Goal: Information Seeking & Learning: Learn about a topic

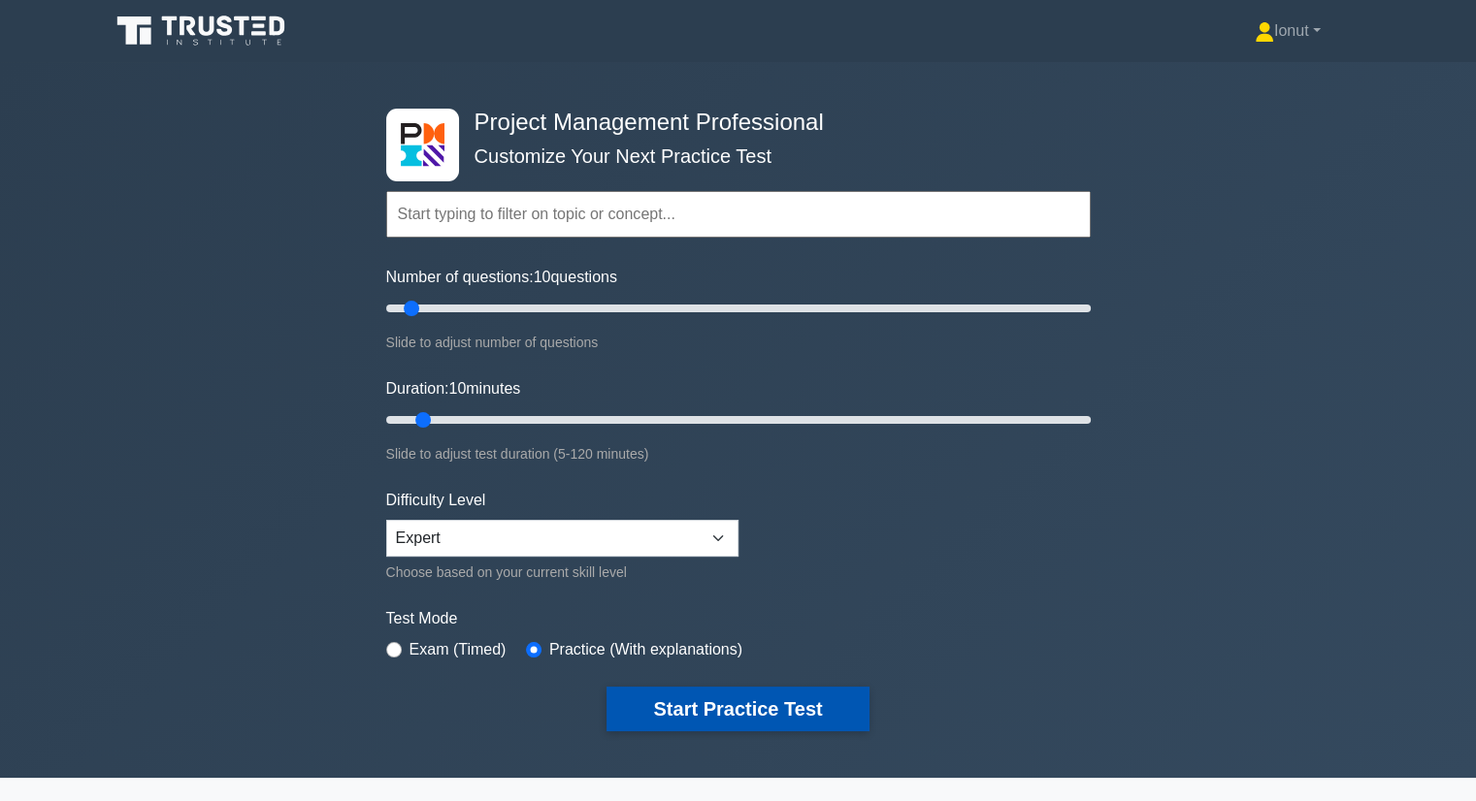
click at [788, 705] on button "Start Practice Test" at bounding box center [737, 709] width 262 height 45
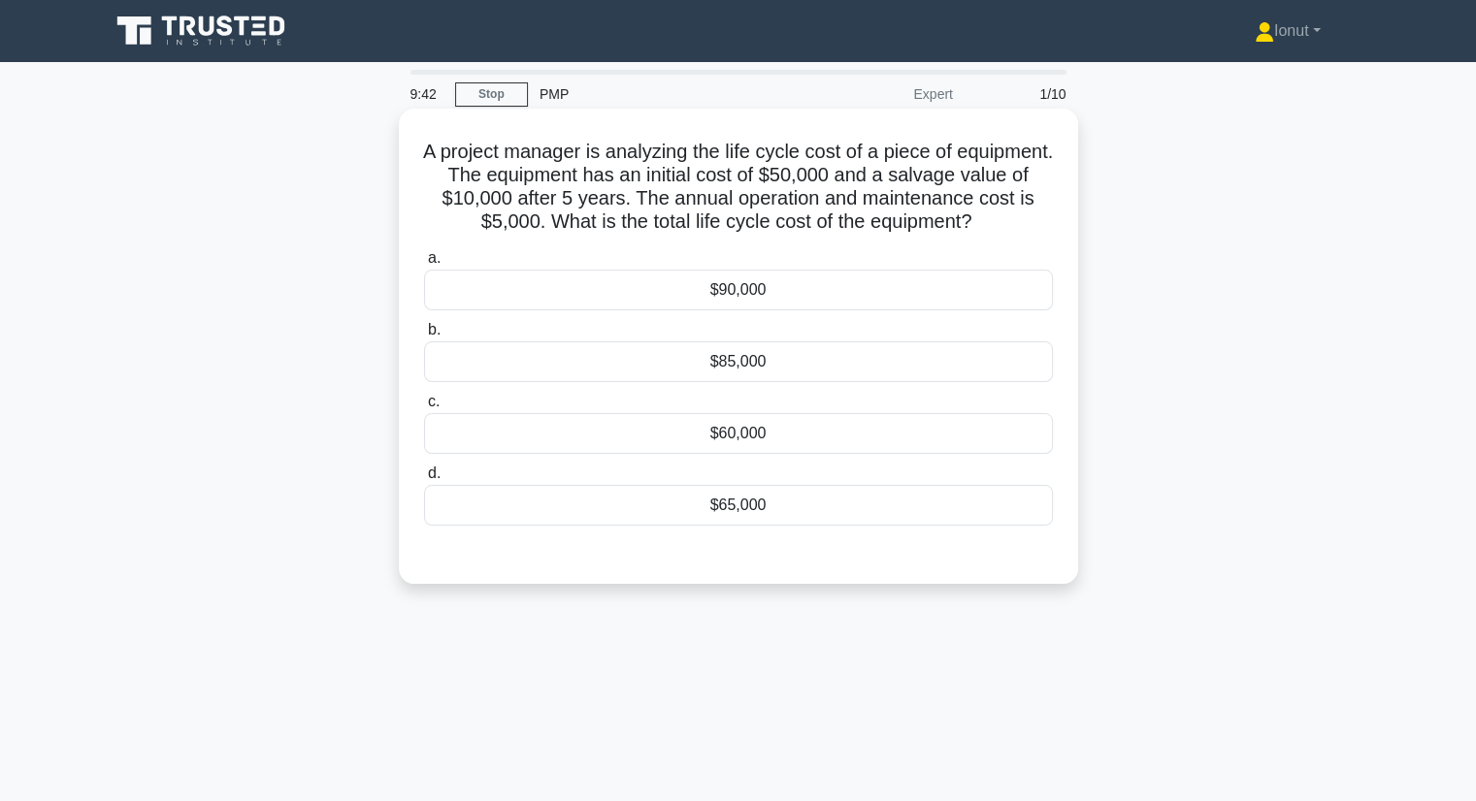
click at [722, 283] on div "$90,000" at bounding box center [738, 290] width 629 height 41
click at [424, 265] on input "a. $90,000" at bounding box center [424, 258] width 0 height 13
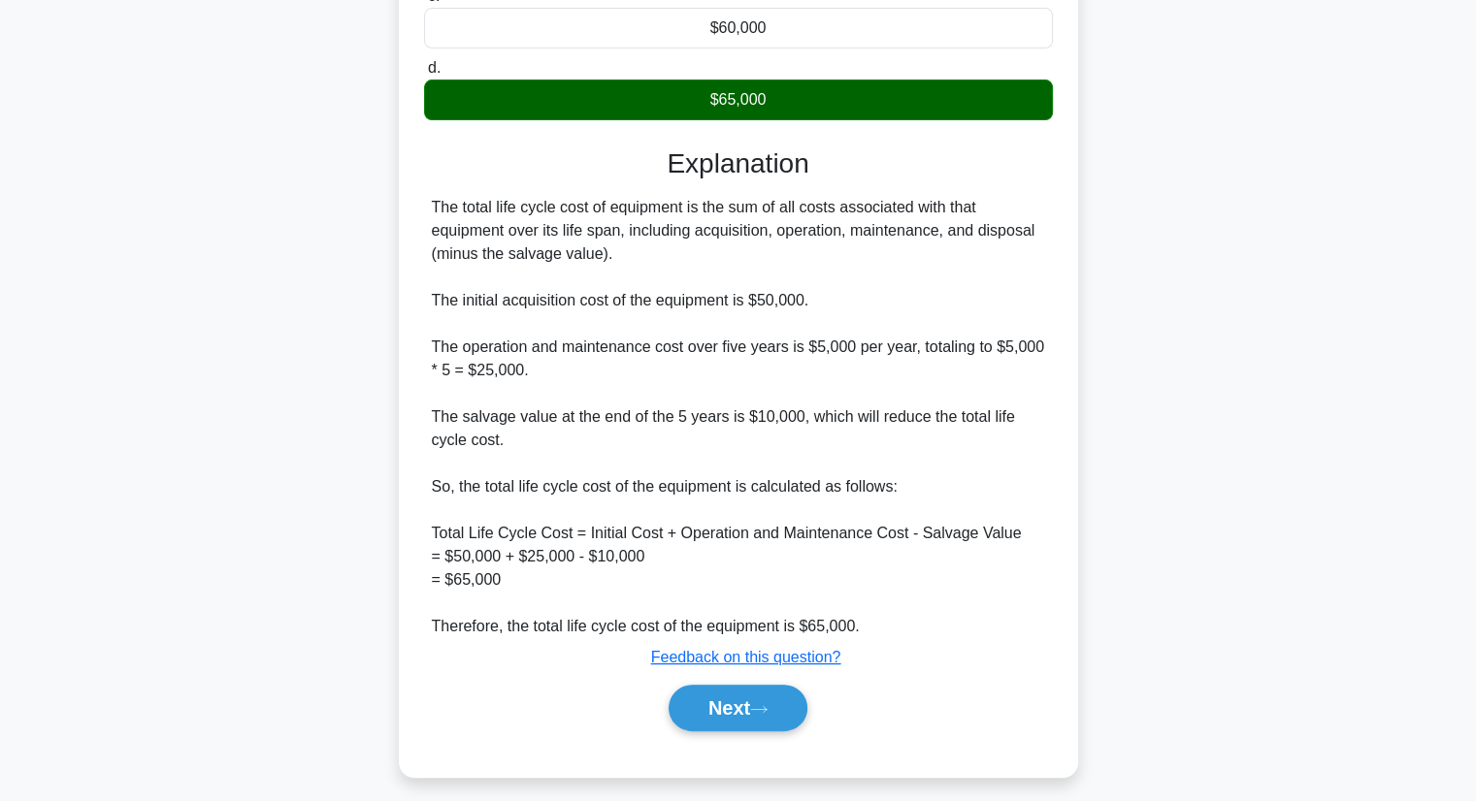
scroll to position [419, 0]
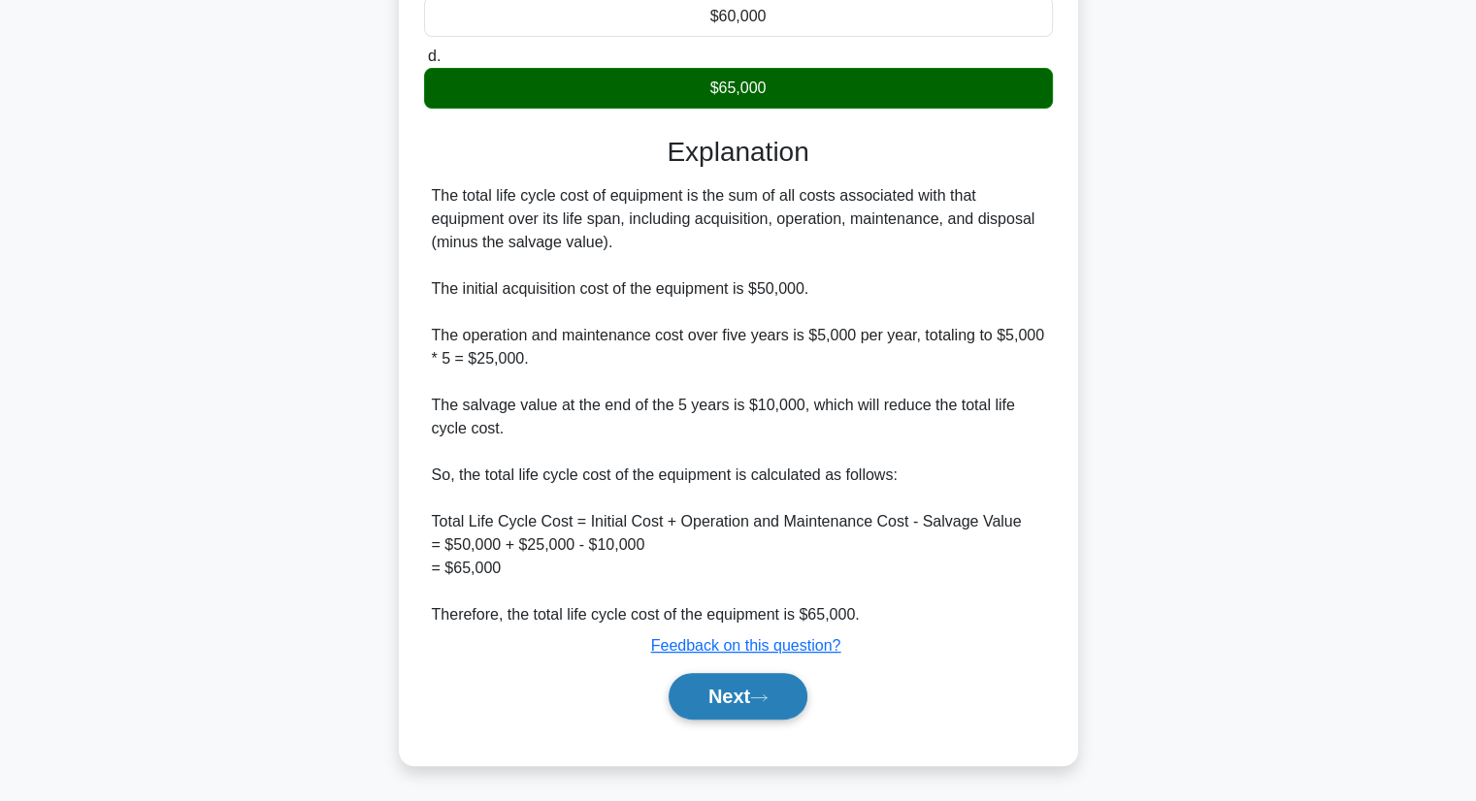
click at [757, 696] on icon at bounding box center [758, 698] width 17 height 11
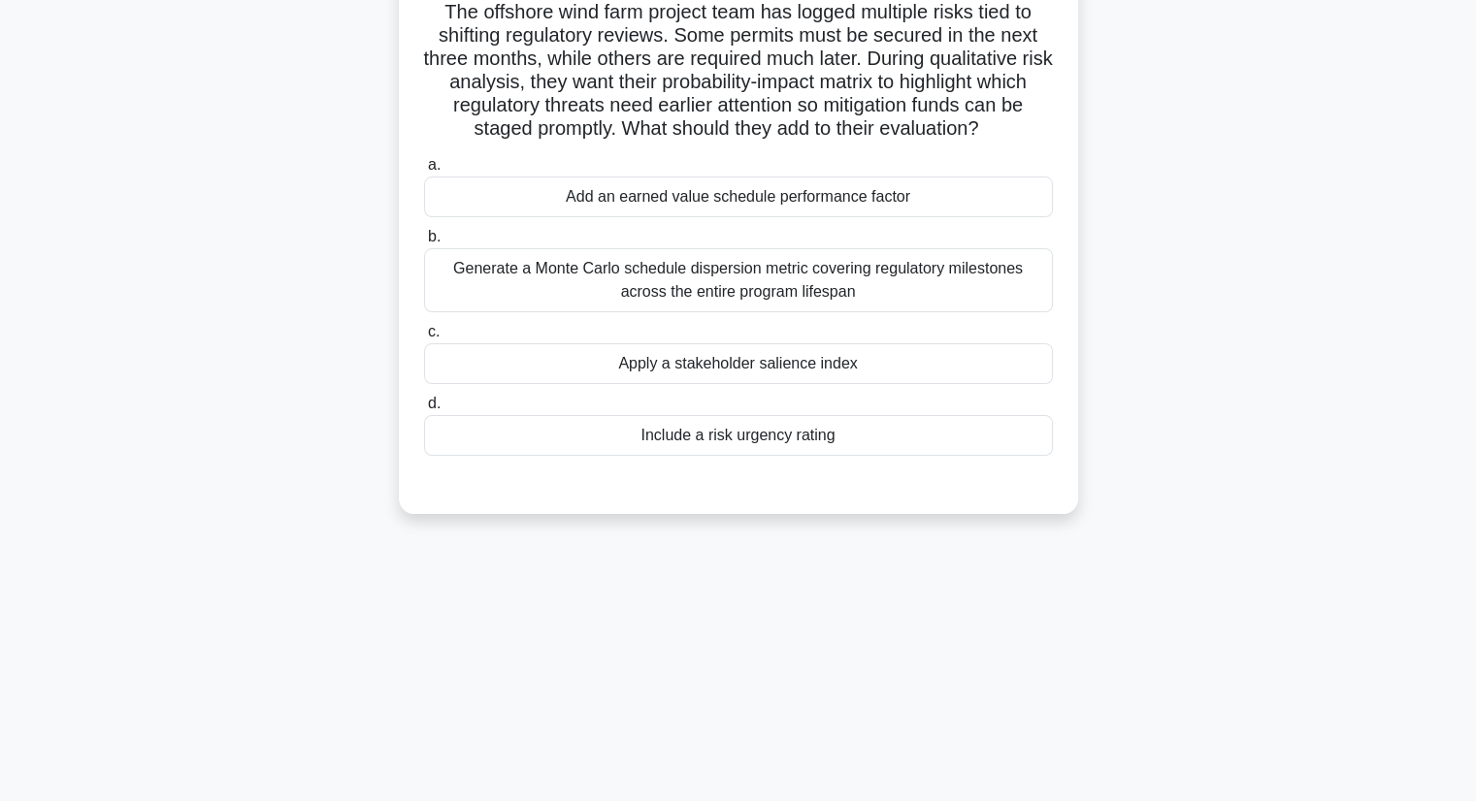
scroll to position [0, 0]
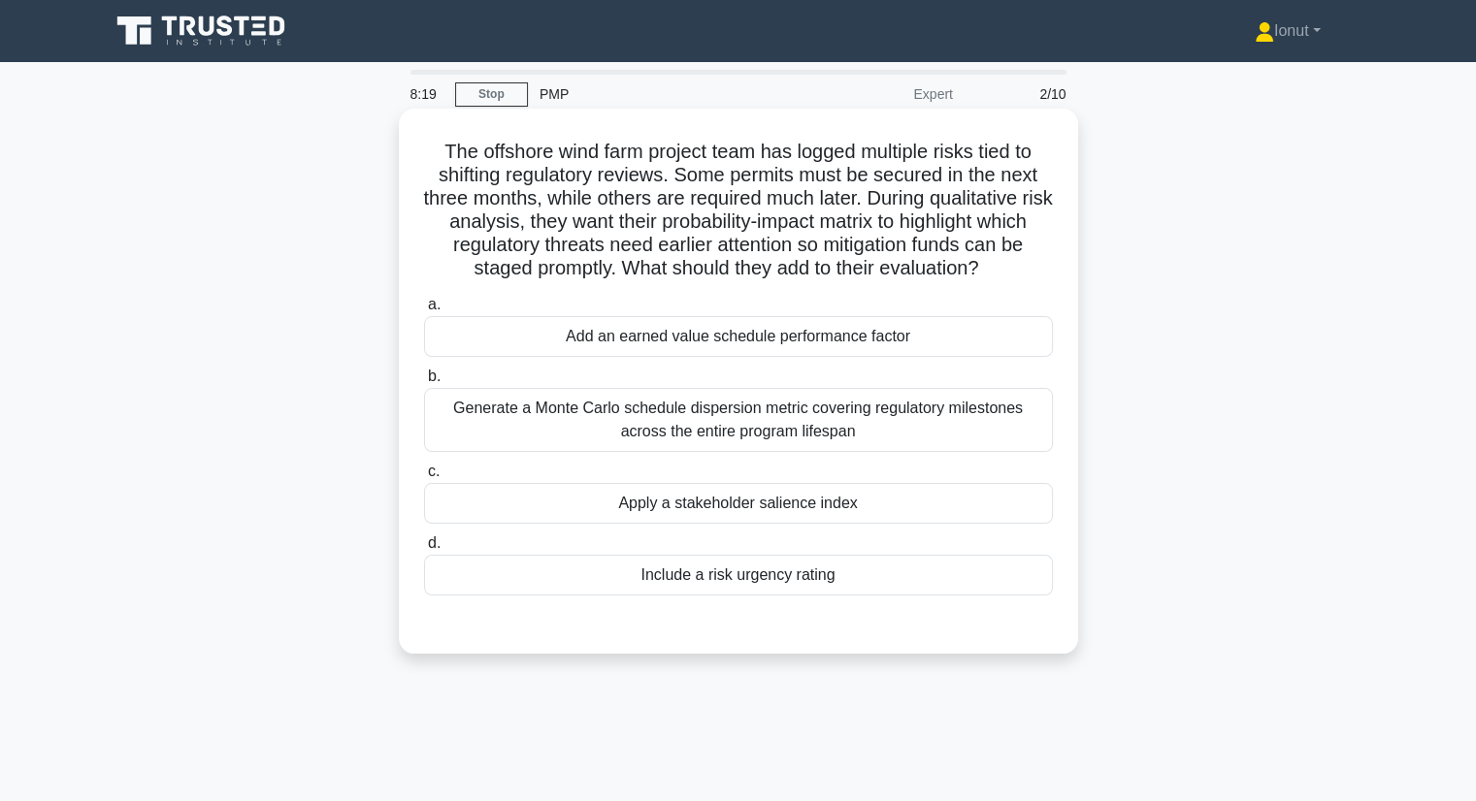
click at [897, 425] on div "Generate a Monte Carlo schedule dispersion metric covering regulatory milestone…" at bounding box center [738, 420] width 629 height 64
click at [424, 383] on input "b. Generate a Monte Carlo schedule dispersion metric covering regulatory milest…" at bounding box center [424, 377] width 0 height 13
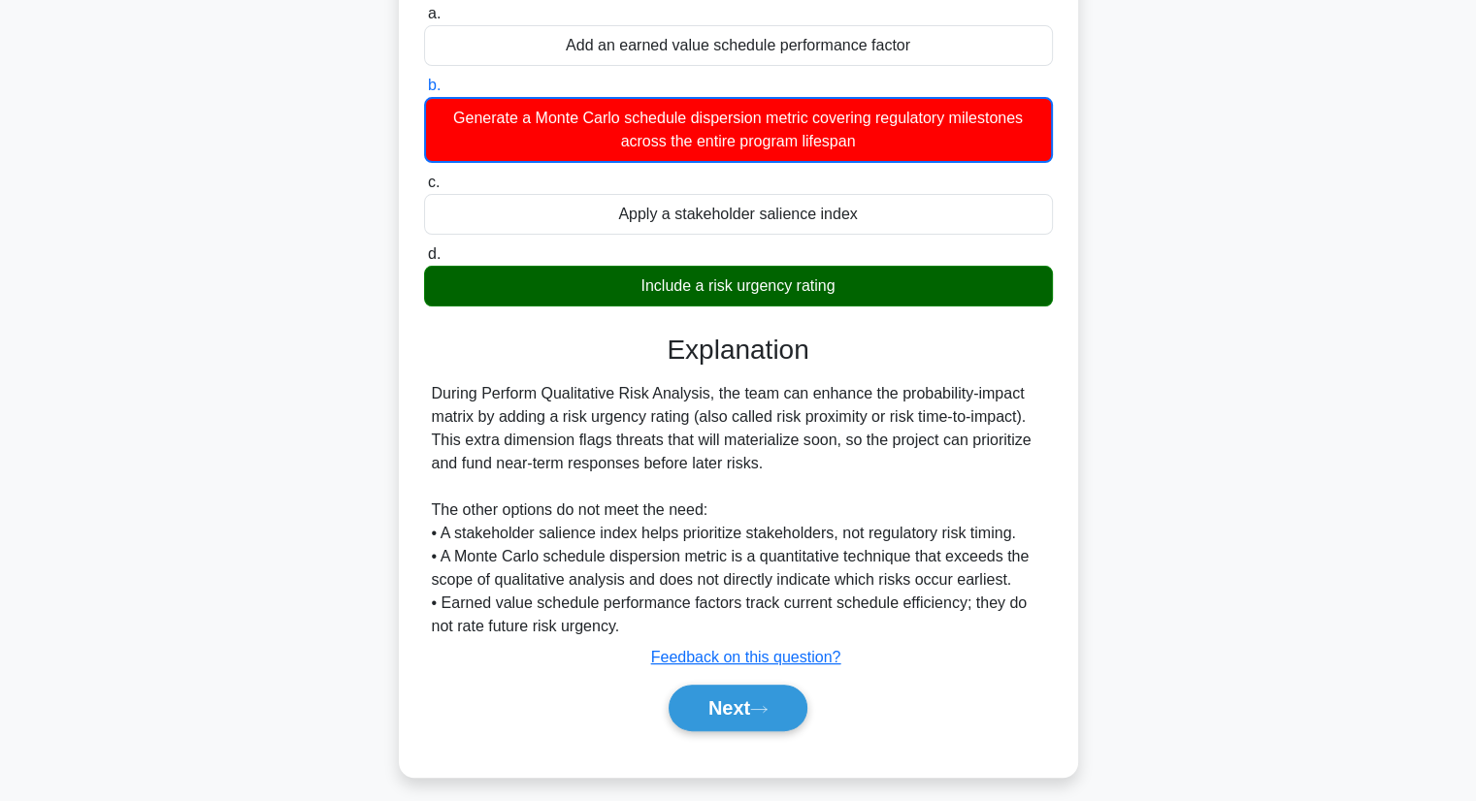
scroll to position [303, 0]
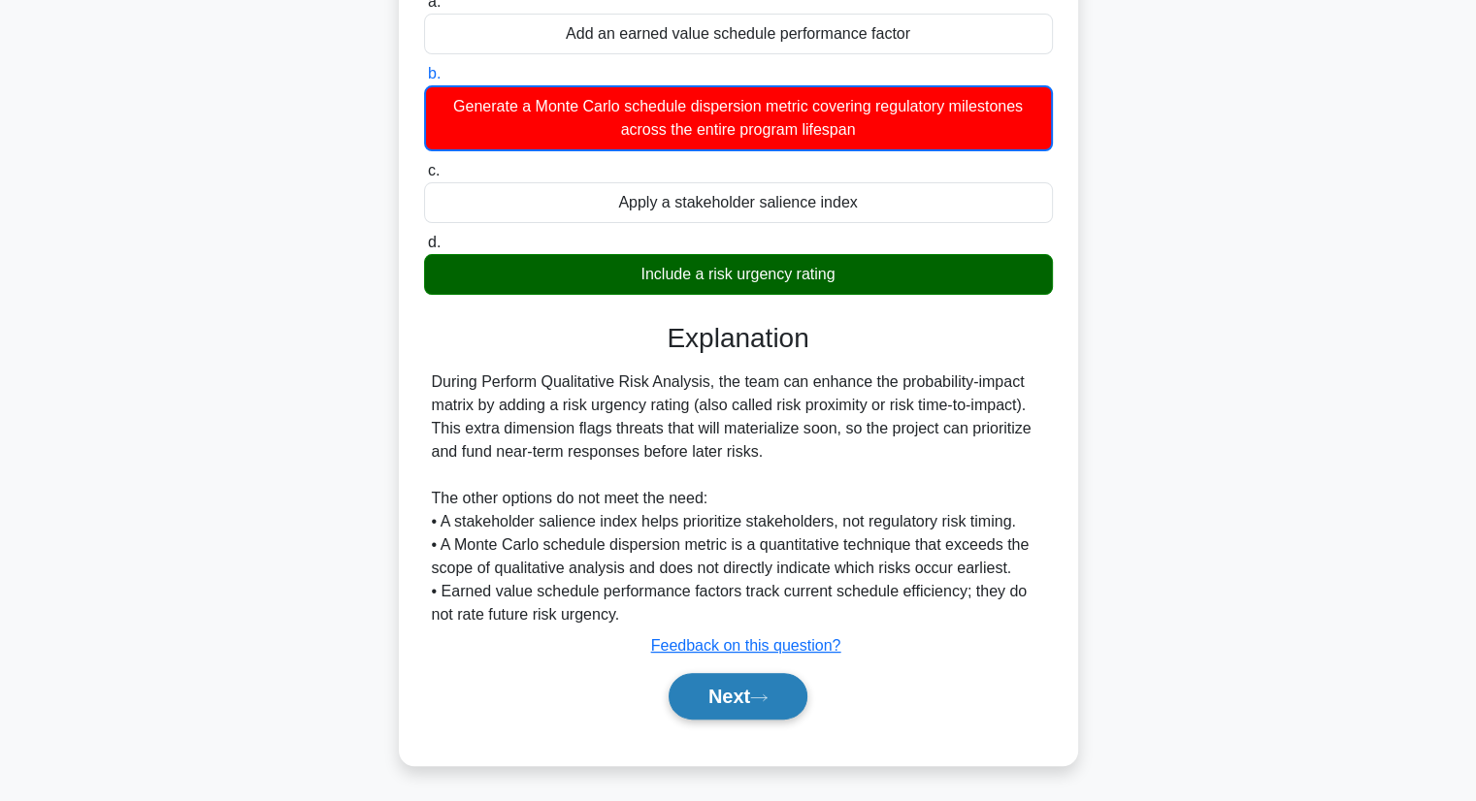
click at [731, 695] on button "Next" at bounding box center [737, 696] width 139 height 47
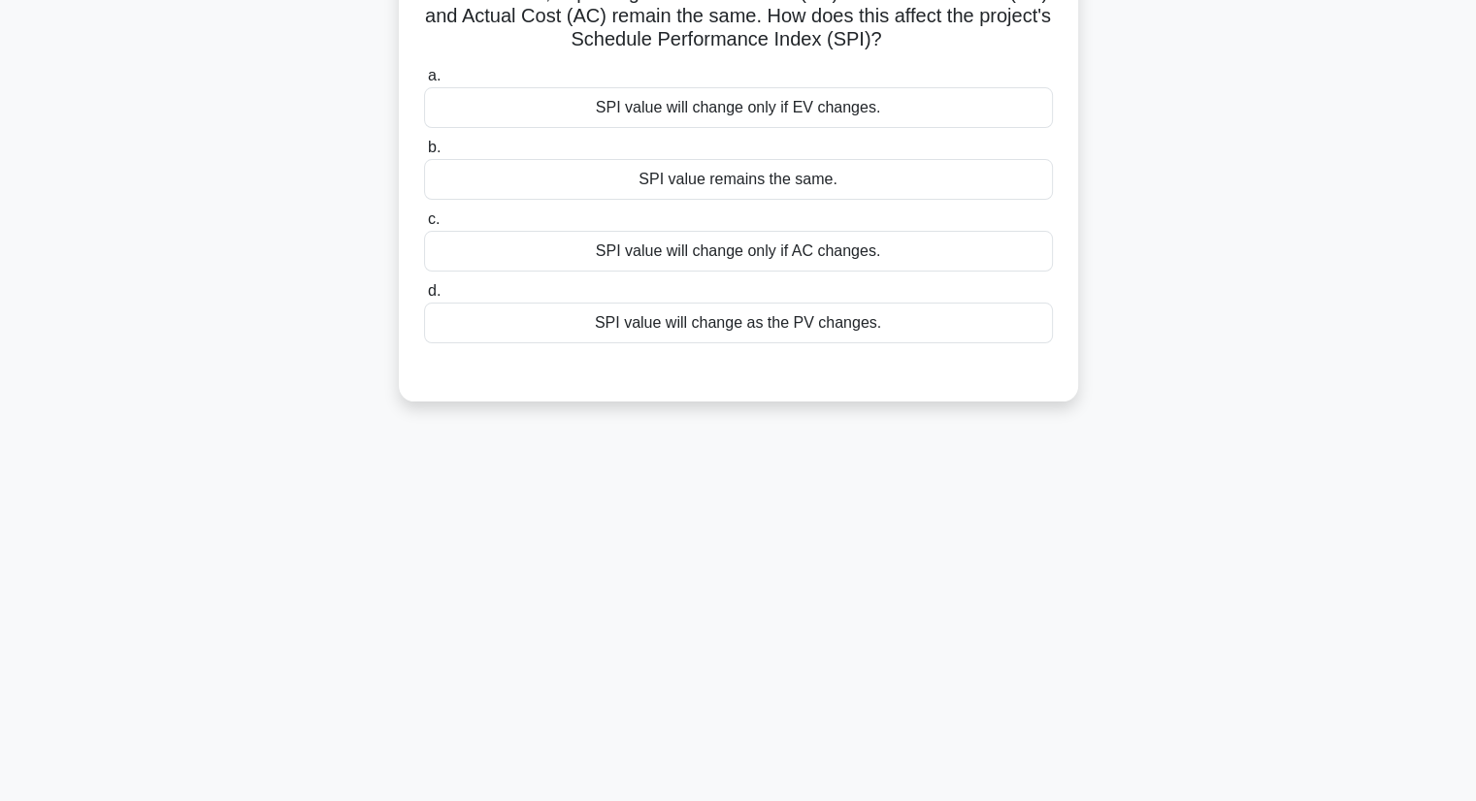
scroll to position [0, 0]
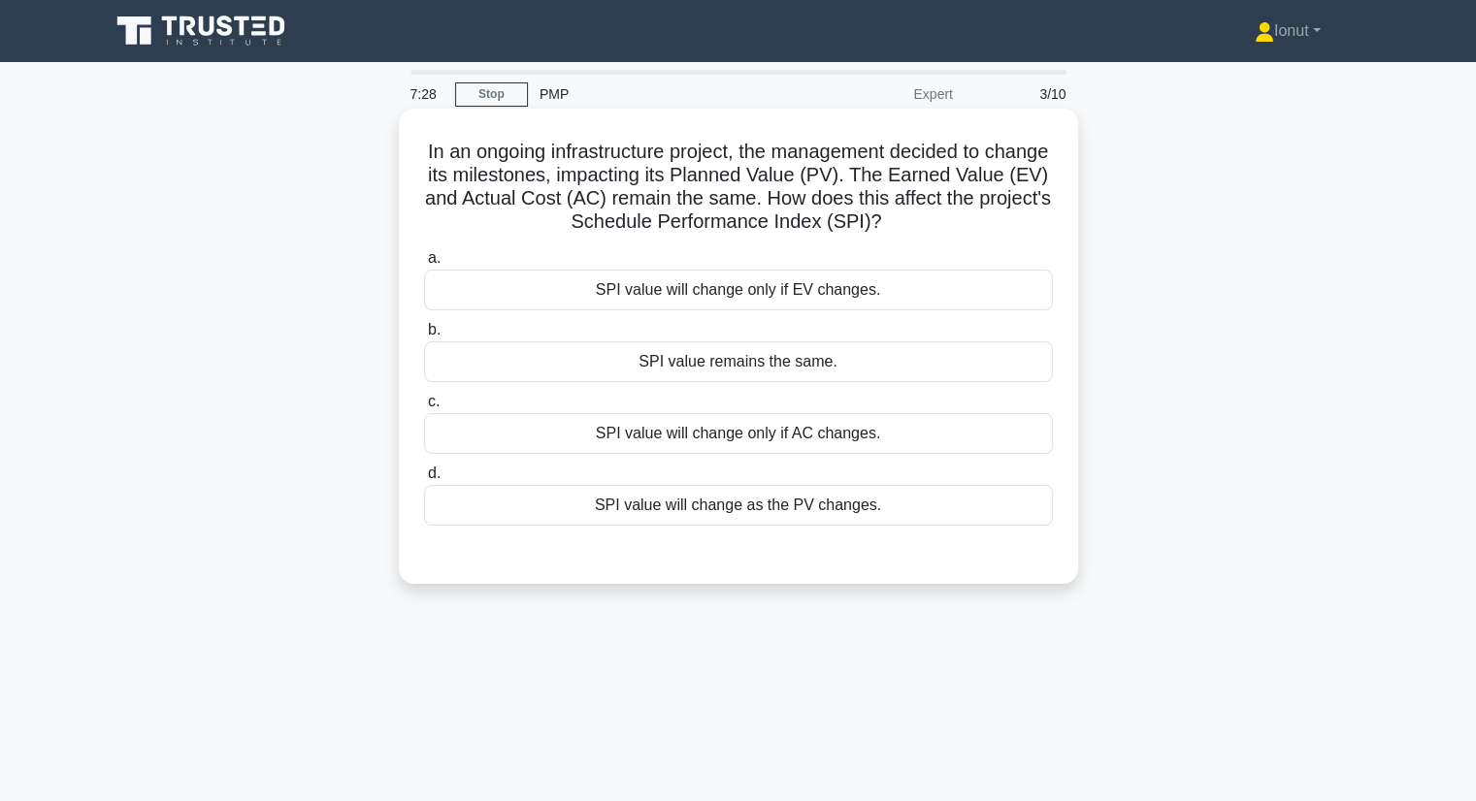
click at [817, 509] on div "SPI value will change as the PV changes." at bounding box center [738, 505] width 629 height 41
click at [424, 480] on input "d. SPI value will change as the PV changes." at bounding box center [424, 474] width 0 height 13
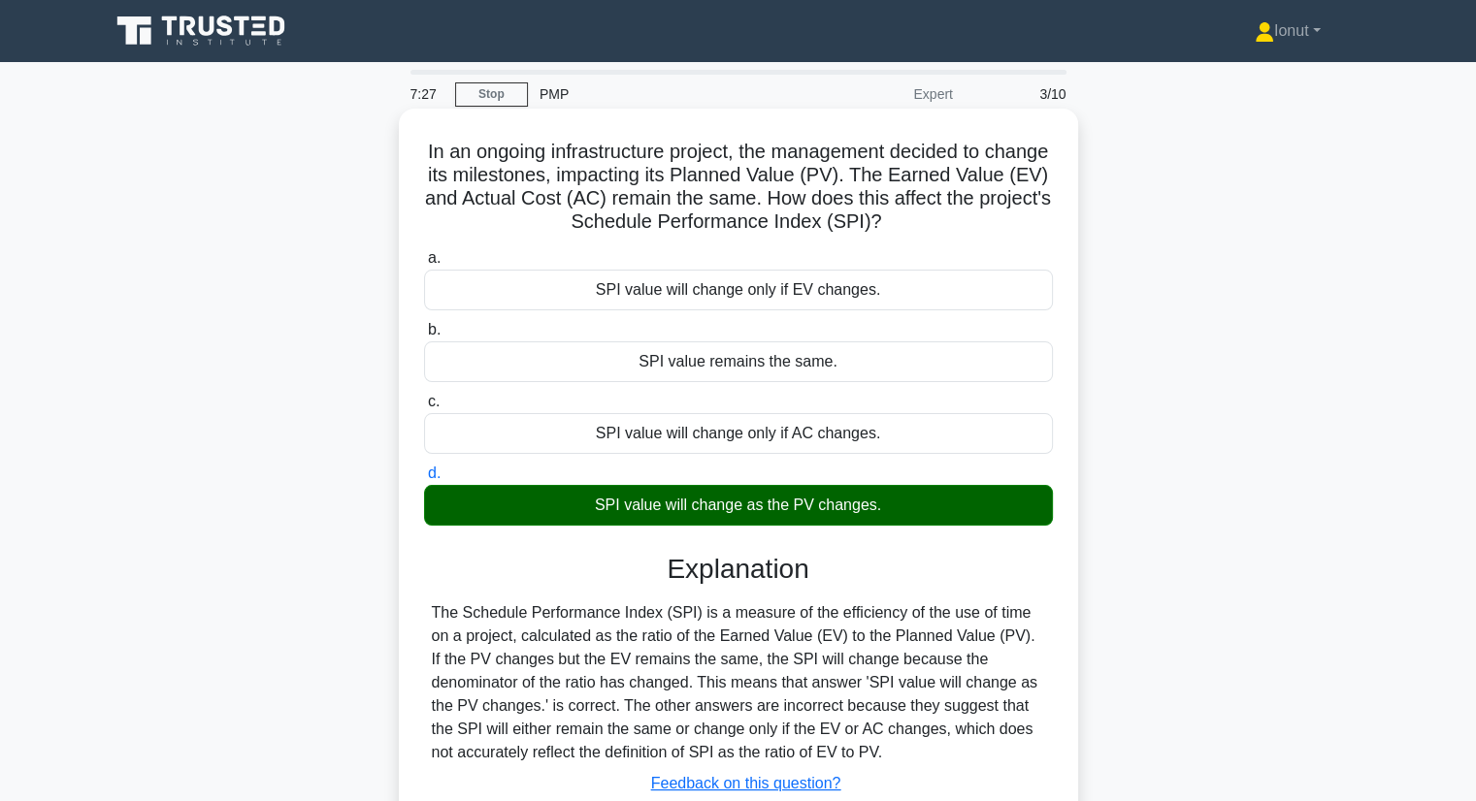
scroll to position [194, 0]
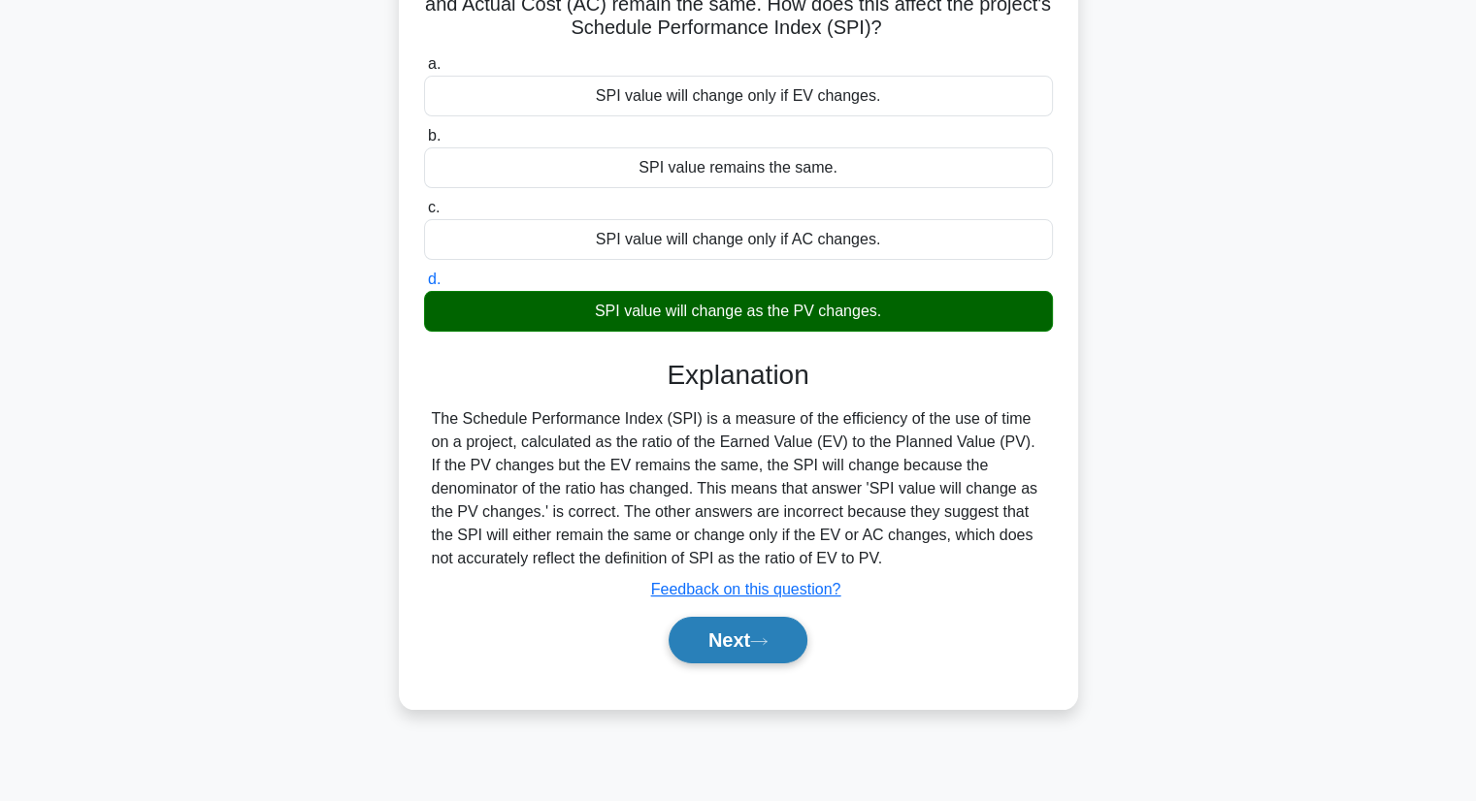
click at [726, 645] on button "Next" at bounding box center [737, 640] width 139 height 47
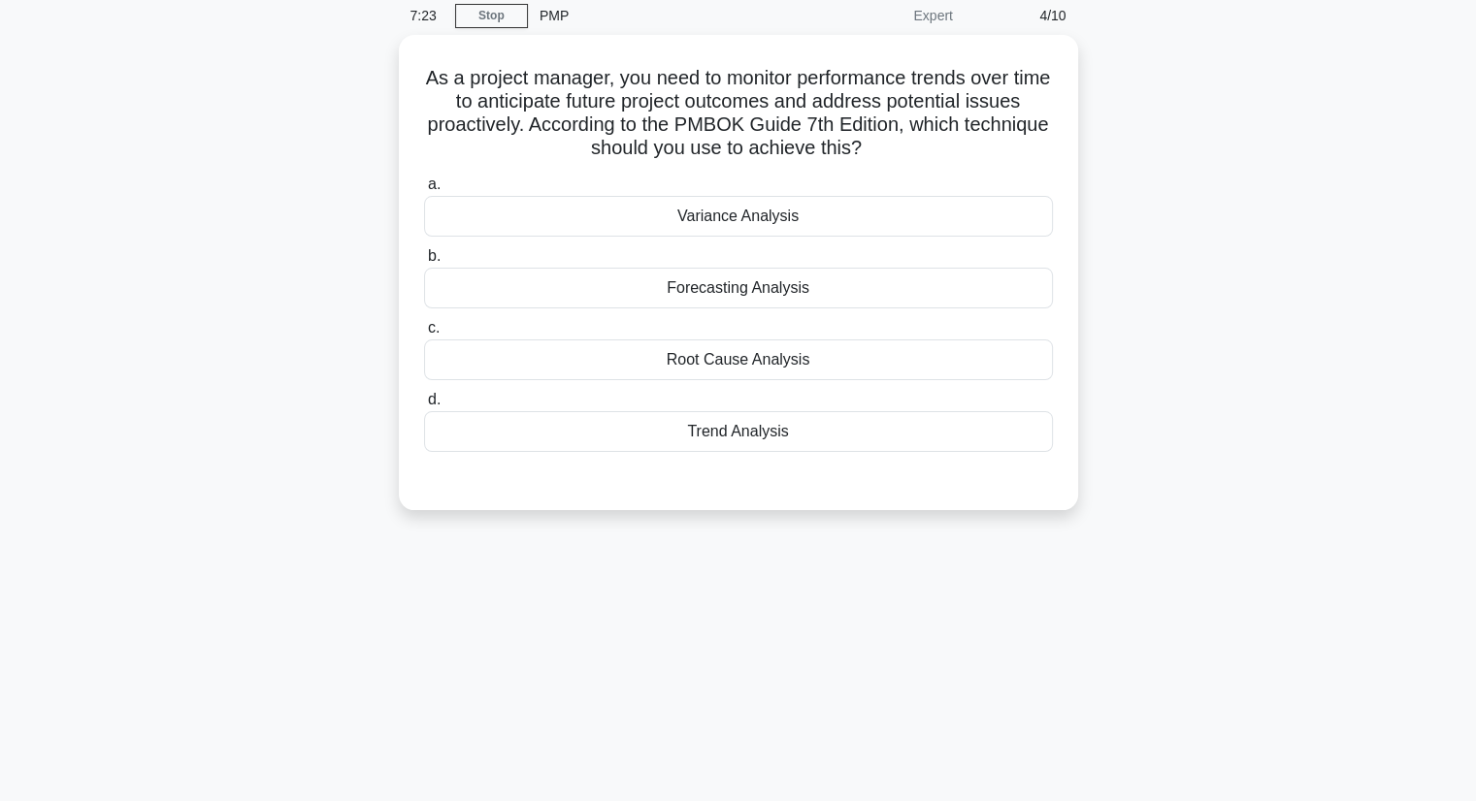
scroll to position [0, 0]
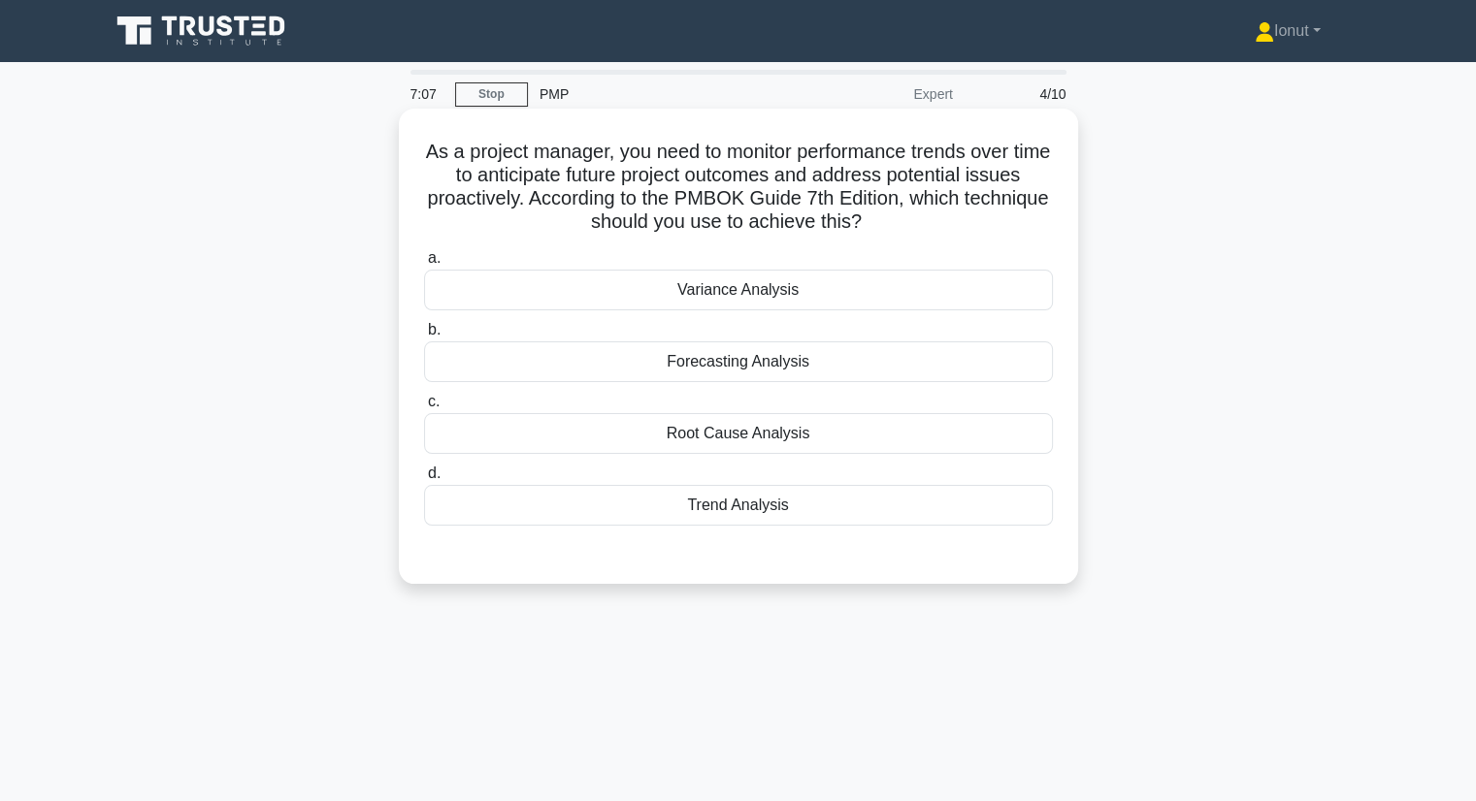
click at [855, 371] on div "Forecasting Analysis" at bounding box center [738, 361] width 629 height 41
click at [424, 337] on input "b. Forecasting Analysis" at bounding box center [424, 330] width 0 height 13
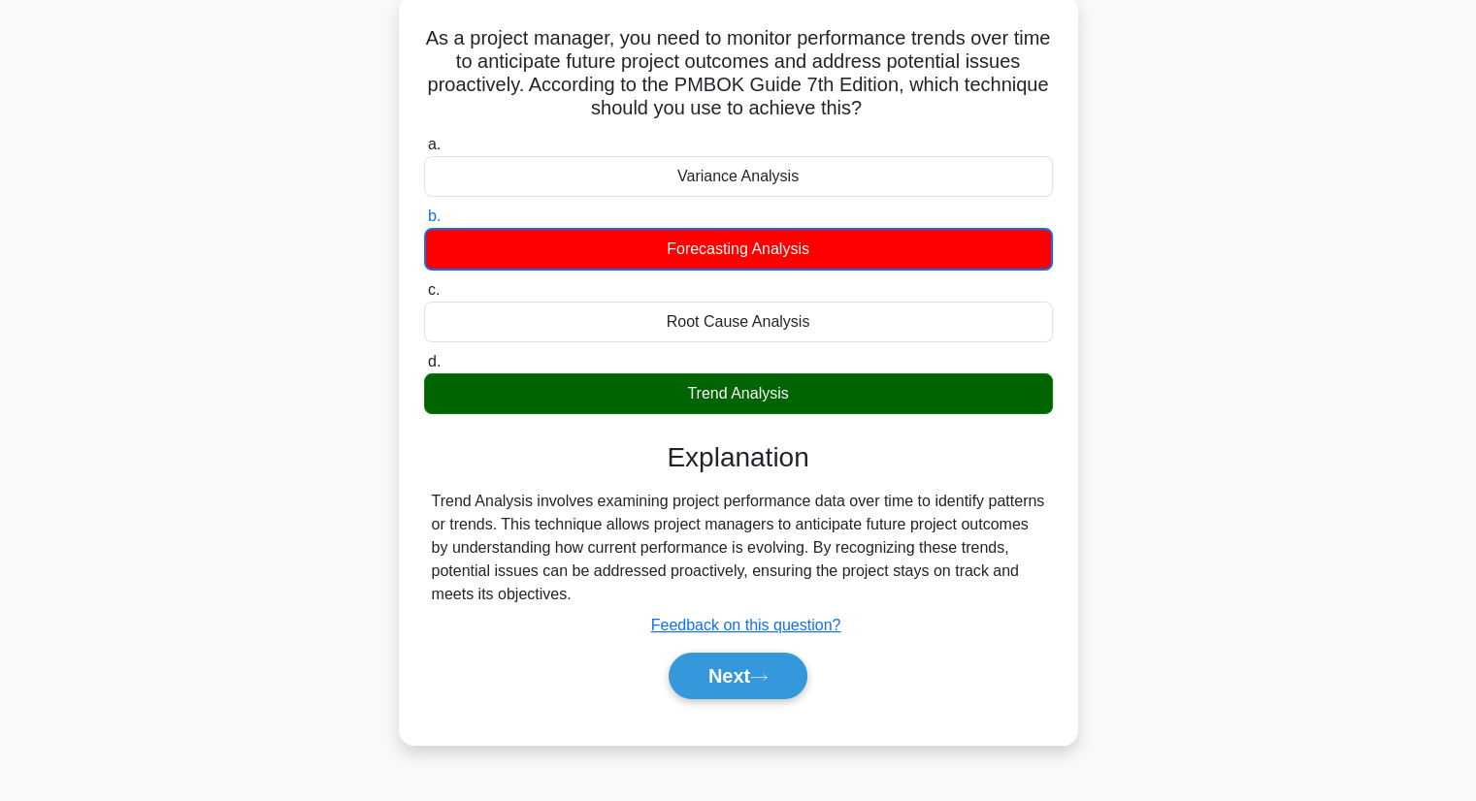
scroll to position [247, 0]
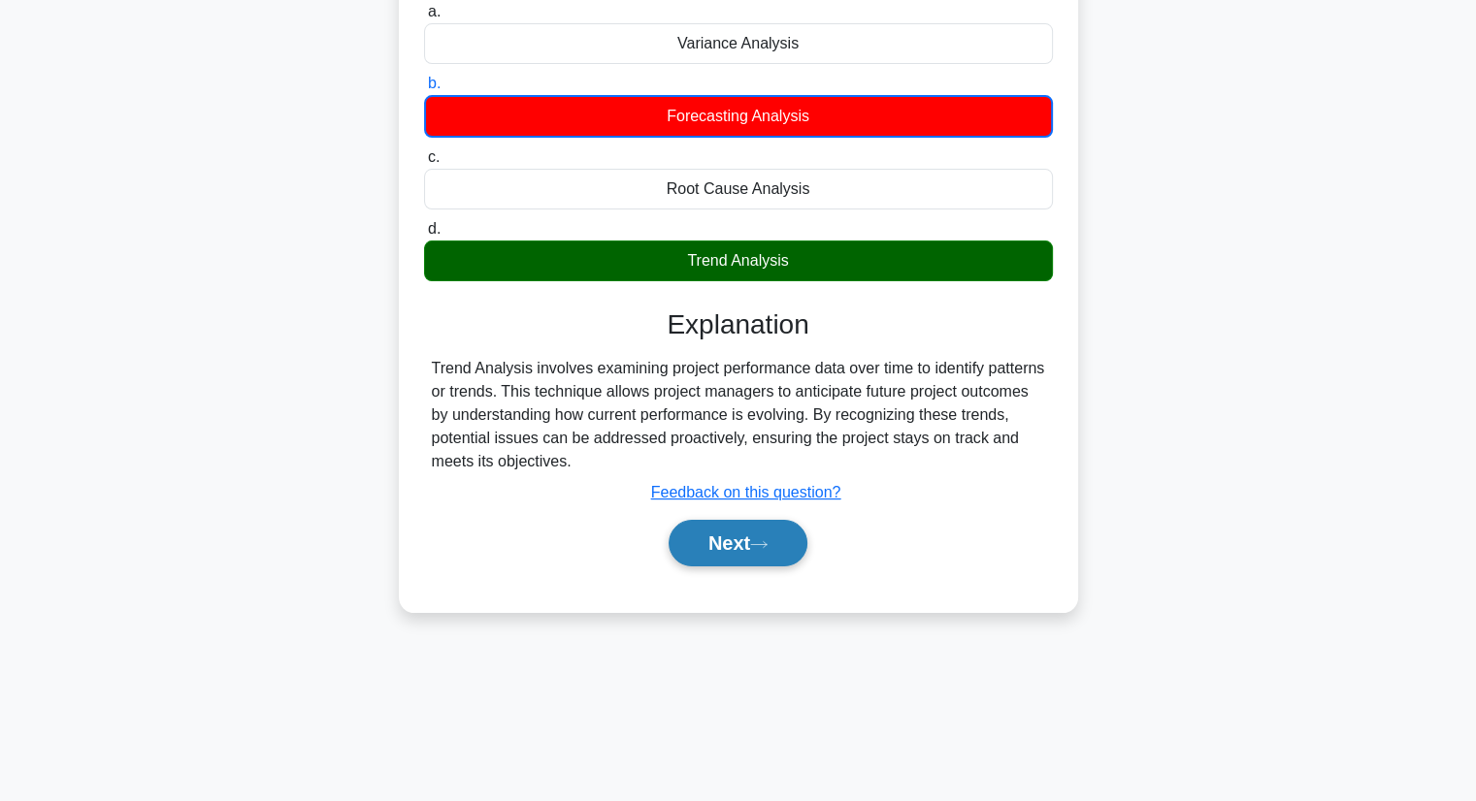
click at [739, 540] on button "Next" at bounding box center [737, 543] width 139 height 47
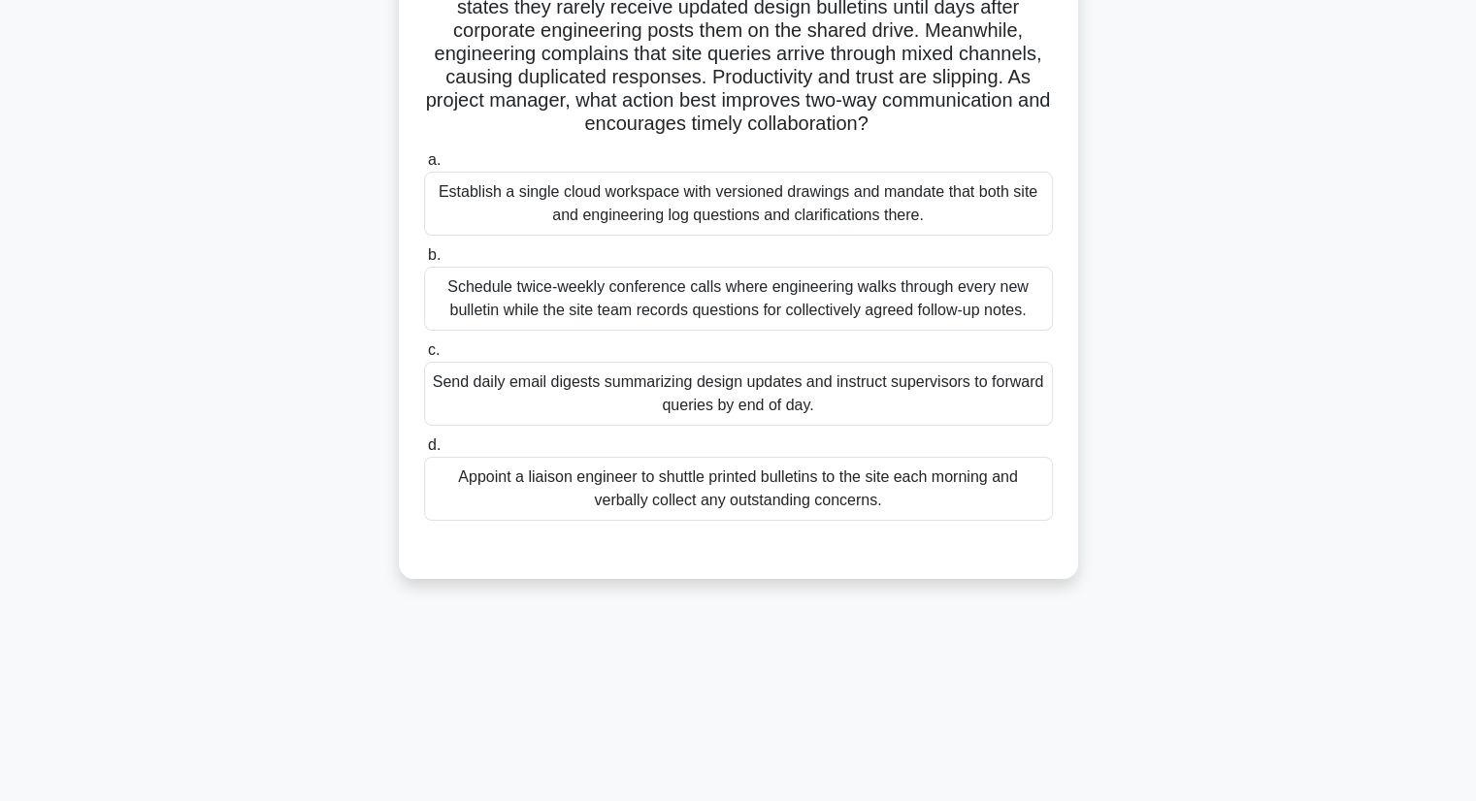
scroll to position [0, 0]
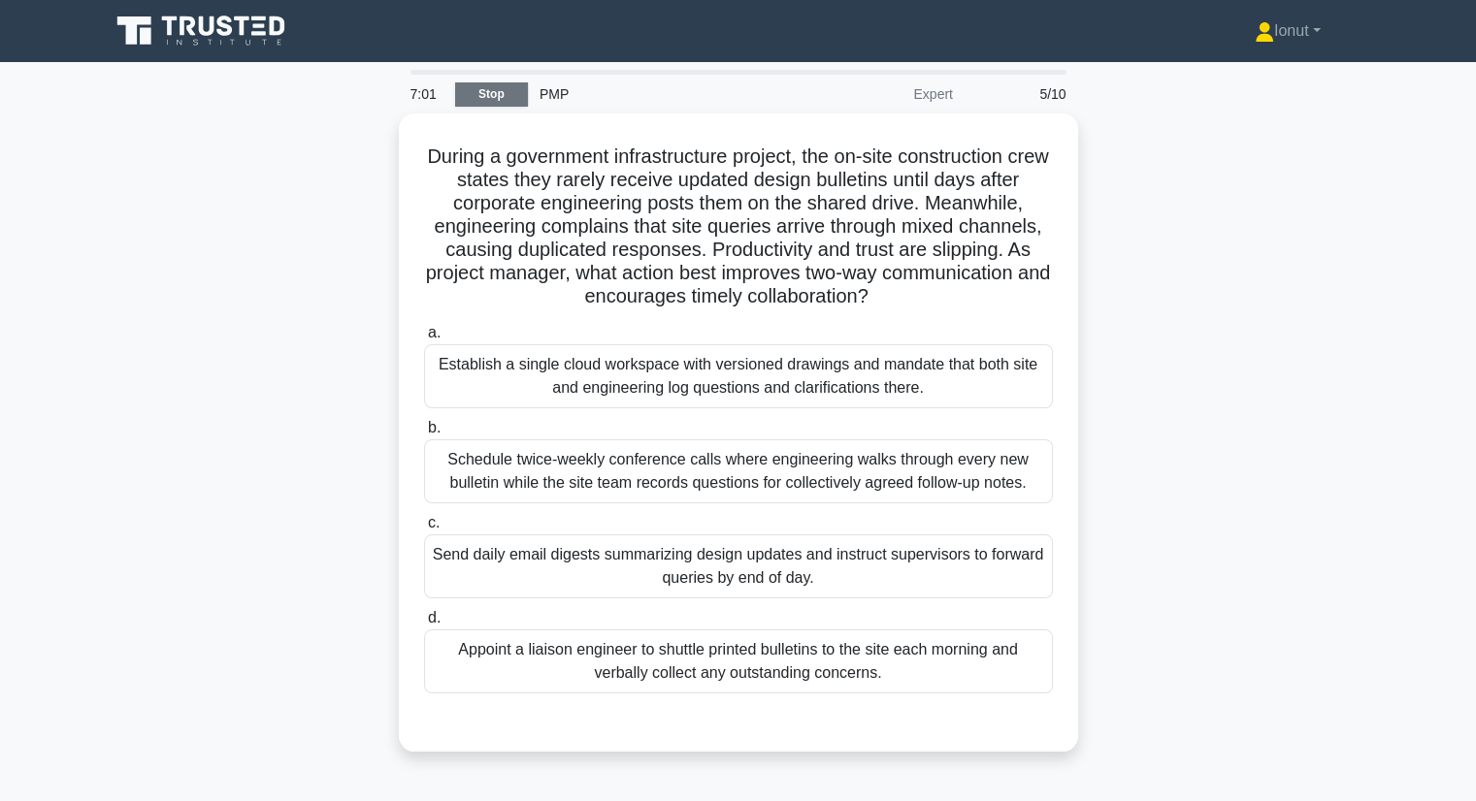
click at [480, 103] on link "Stop" at bounding box center [491, 94] width 73 height 24
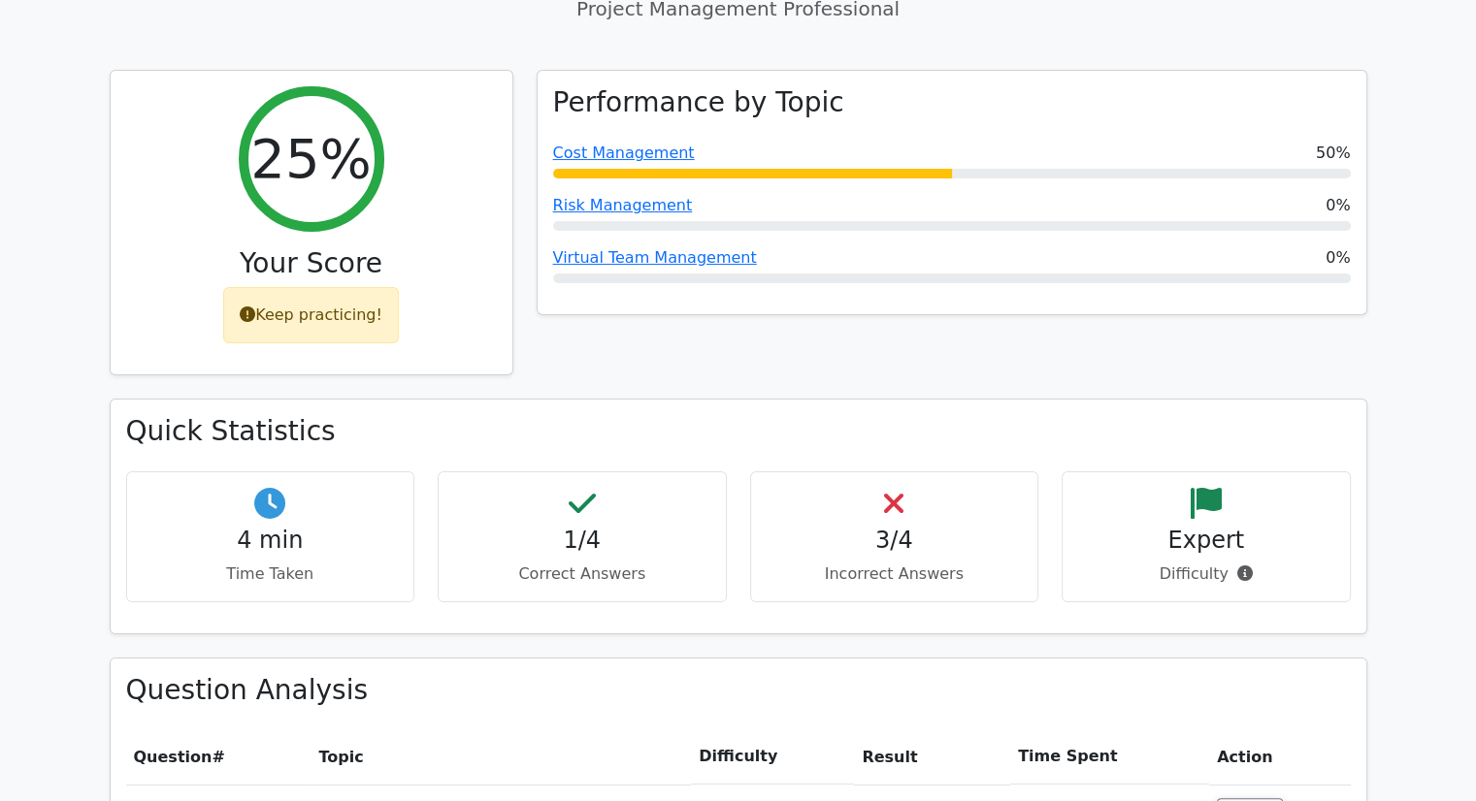
scroll to position [97, 0]
